Goal: Task Accomplishment & Management: Use online tool/utility

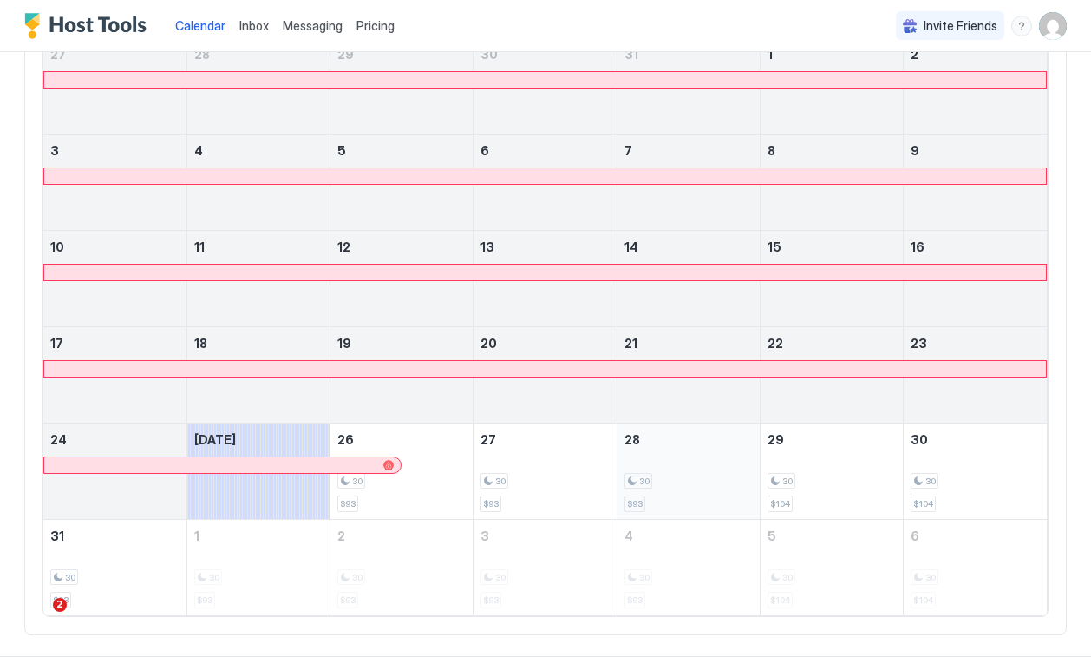
scroll to position [309, 0]
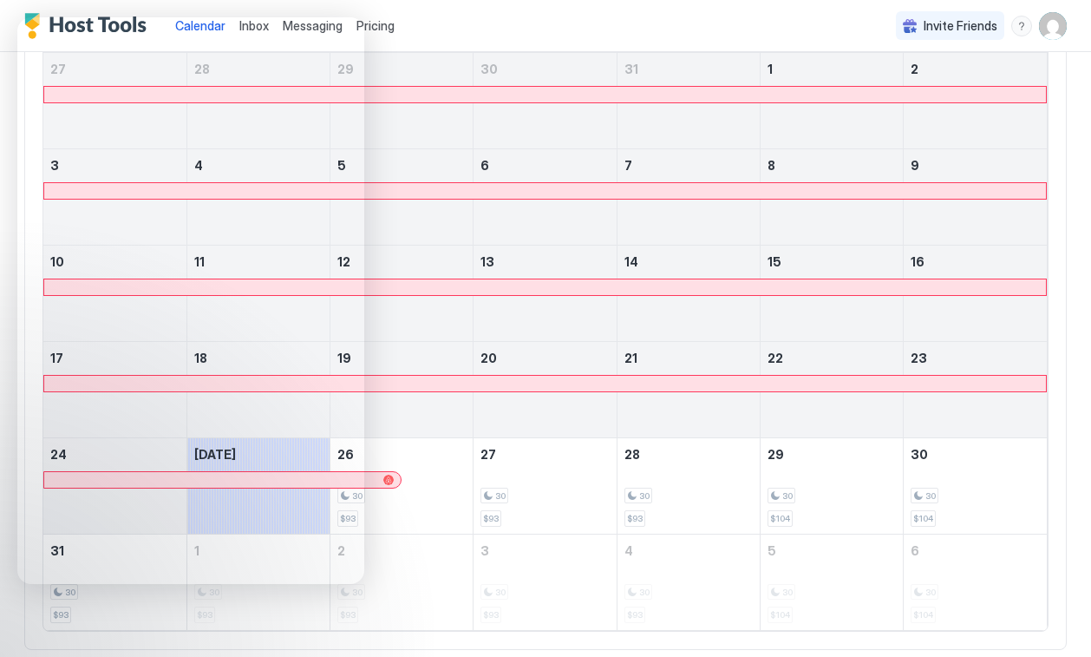
click at [467, 116] on div at bounding box center [402, 111] width 142 height 50
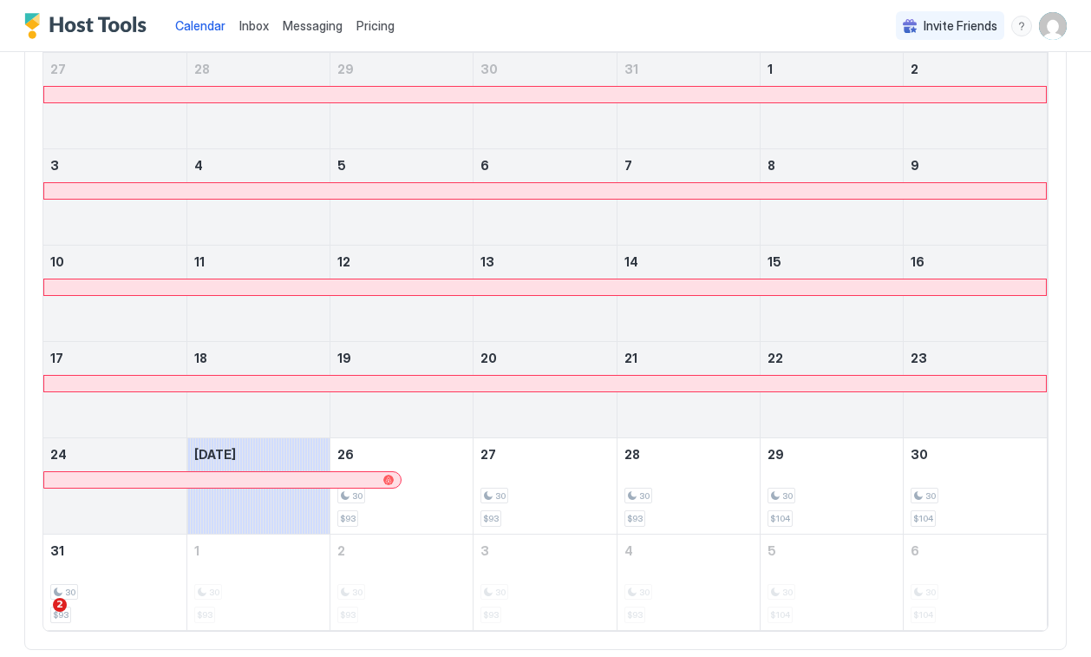
click at [293, 31] on span "Messaging" at bounding box center [313, 25] width 60 height 15
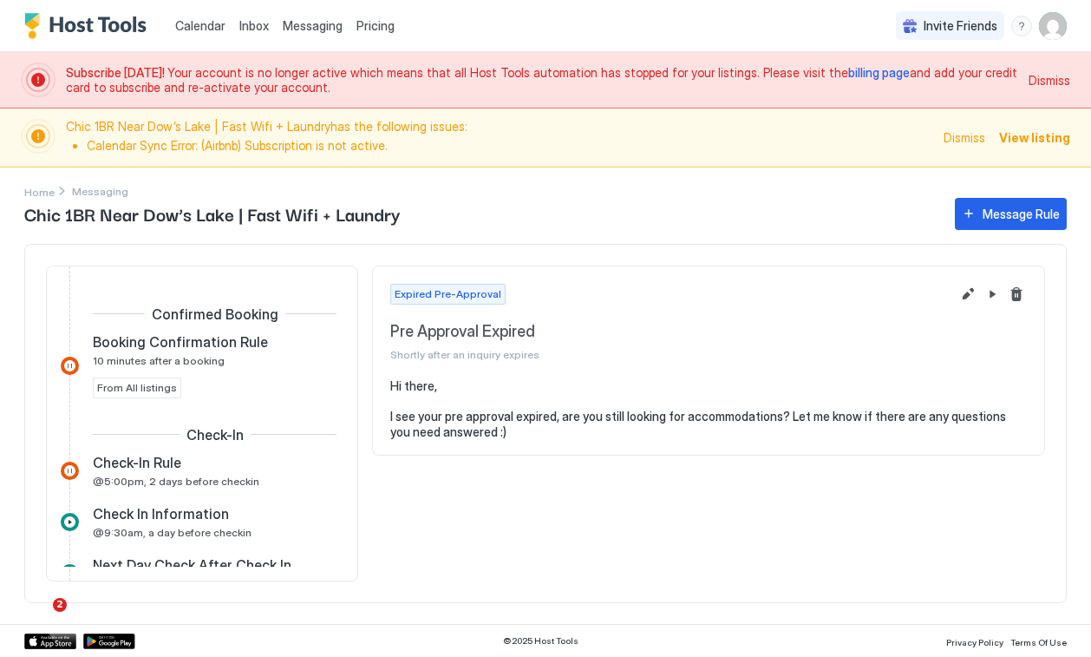
scroll to position [204, 0]
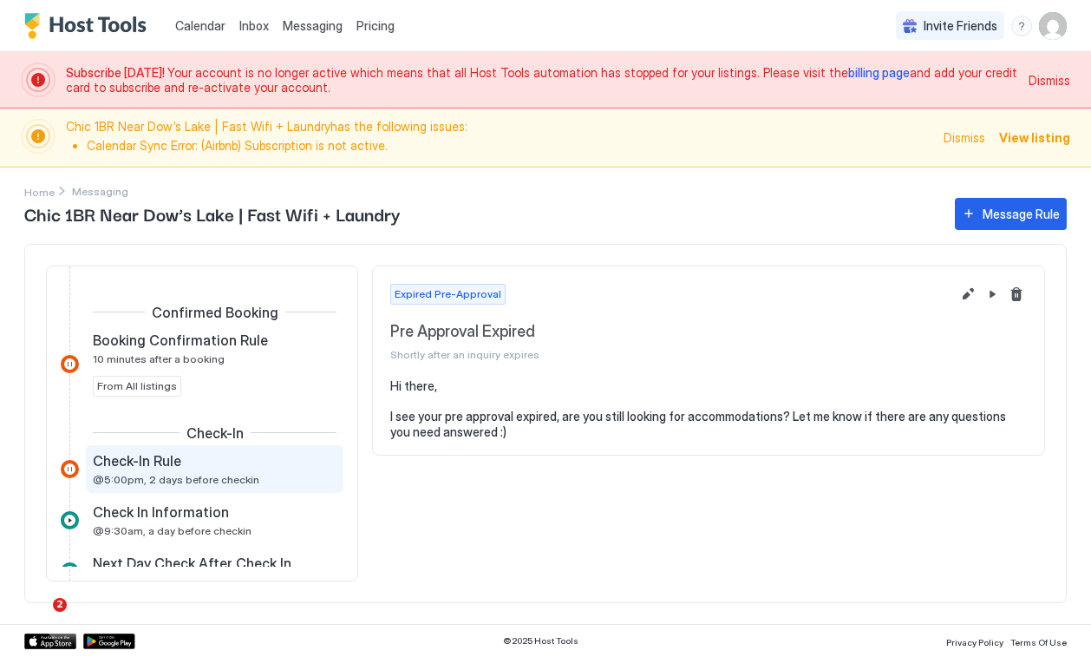
click at [198, 464] on div "Check-In Rule" at bounding box center [202, 460] width 219 height 17
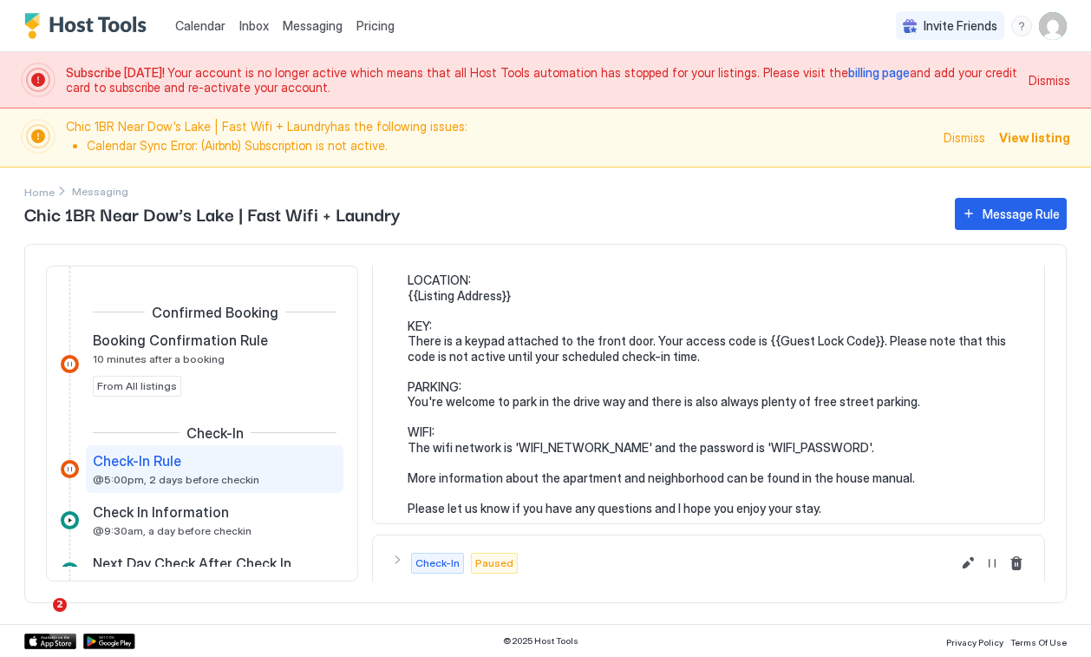
scroll to position [199, 0]
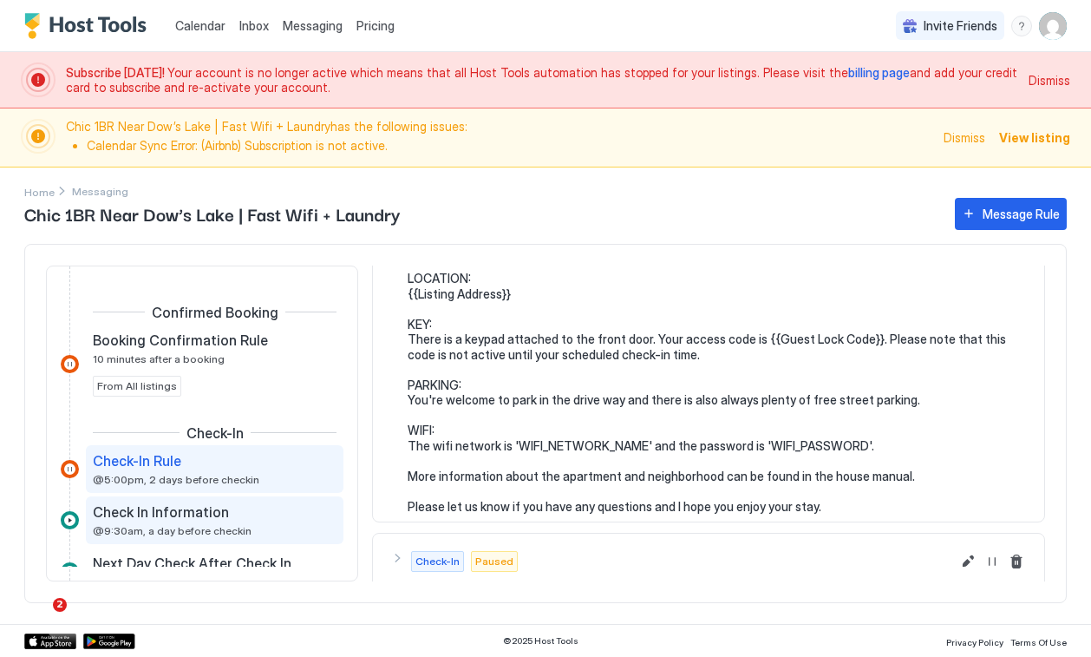
click at [257, 508] on div "Check In Information" at bounding box center [202, 511] width 219 height 17
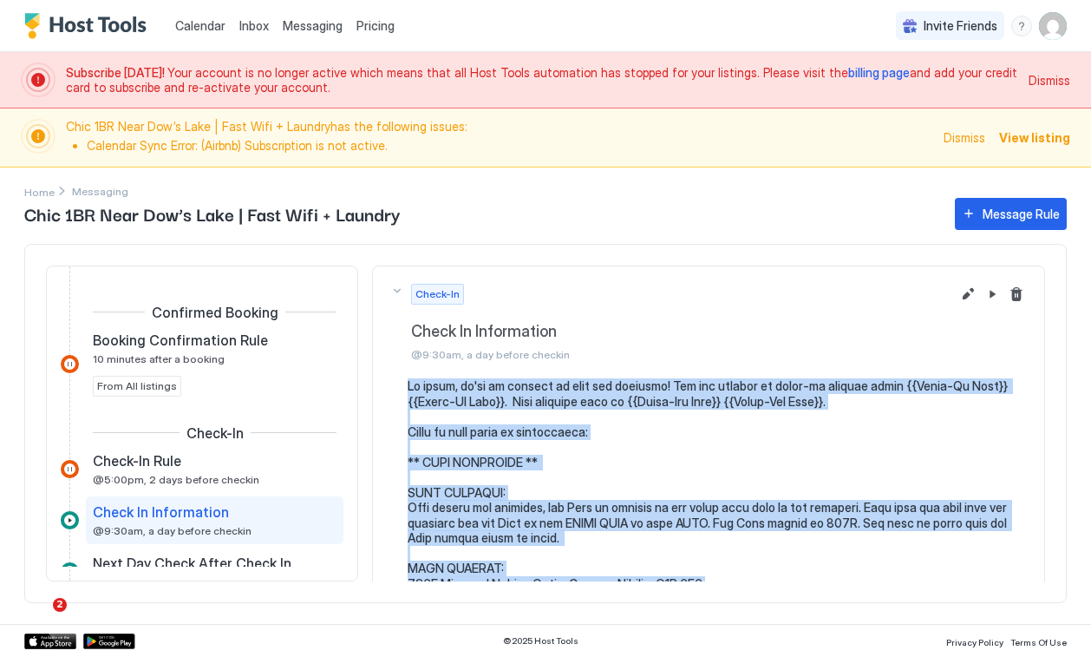
drag, startPoint x: 495, startPoint y: 432, endPoint x: 399, endPoint y: 387, distance: 105.6
click at [399, 387] on div at bounding box center [708, 613] width 637 height 471
copy pre "Hi there, we're so excited to host you [DATE]! You are welcome to check-in anyt…"
